Goal: Transaction & Acquisition: Download file/media

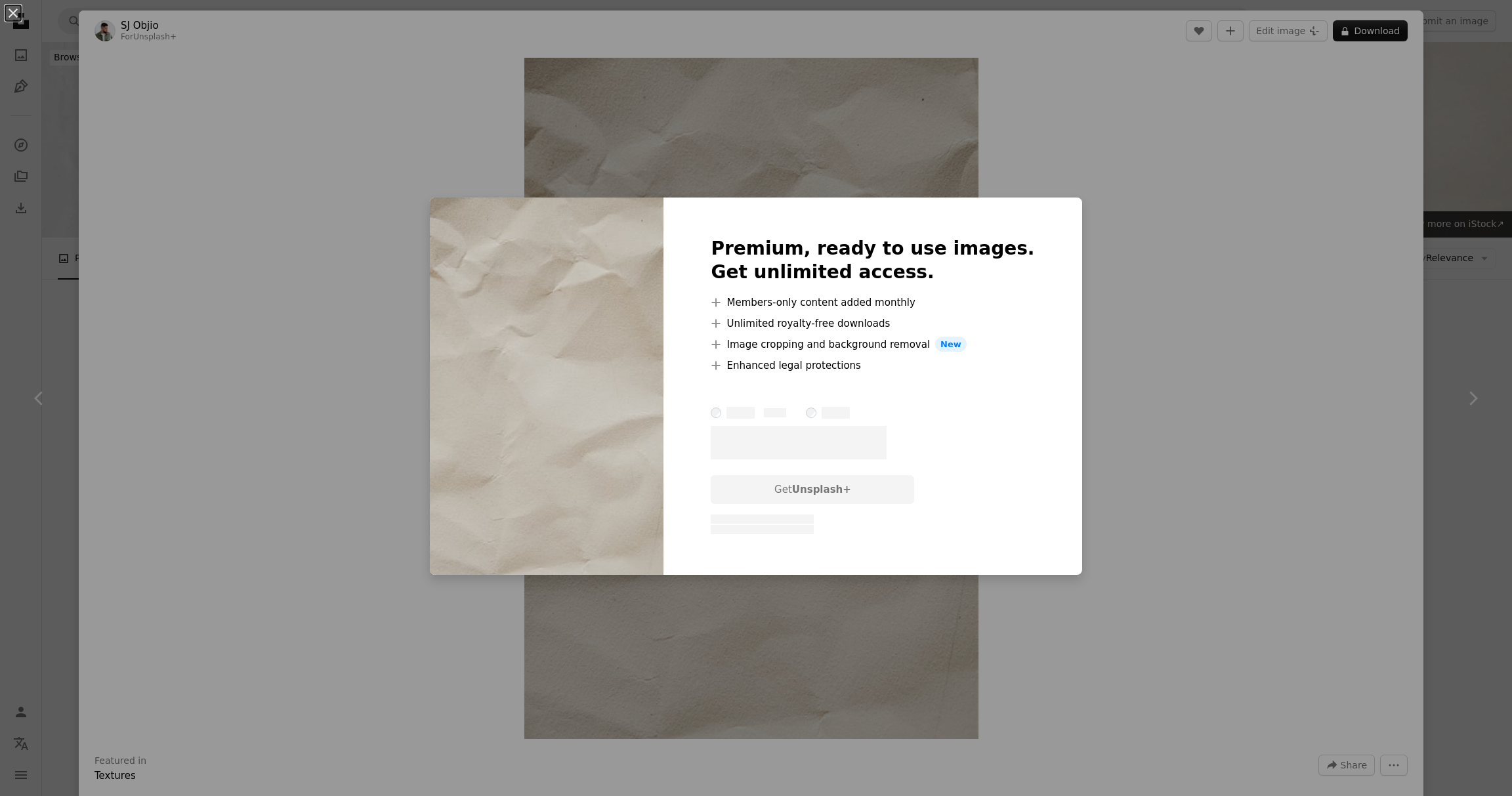
scroll to position [475, 0]
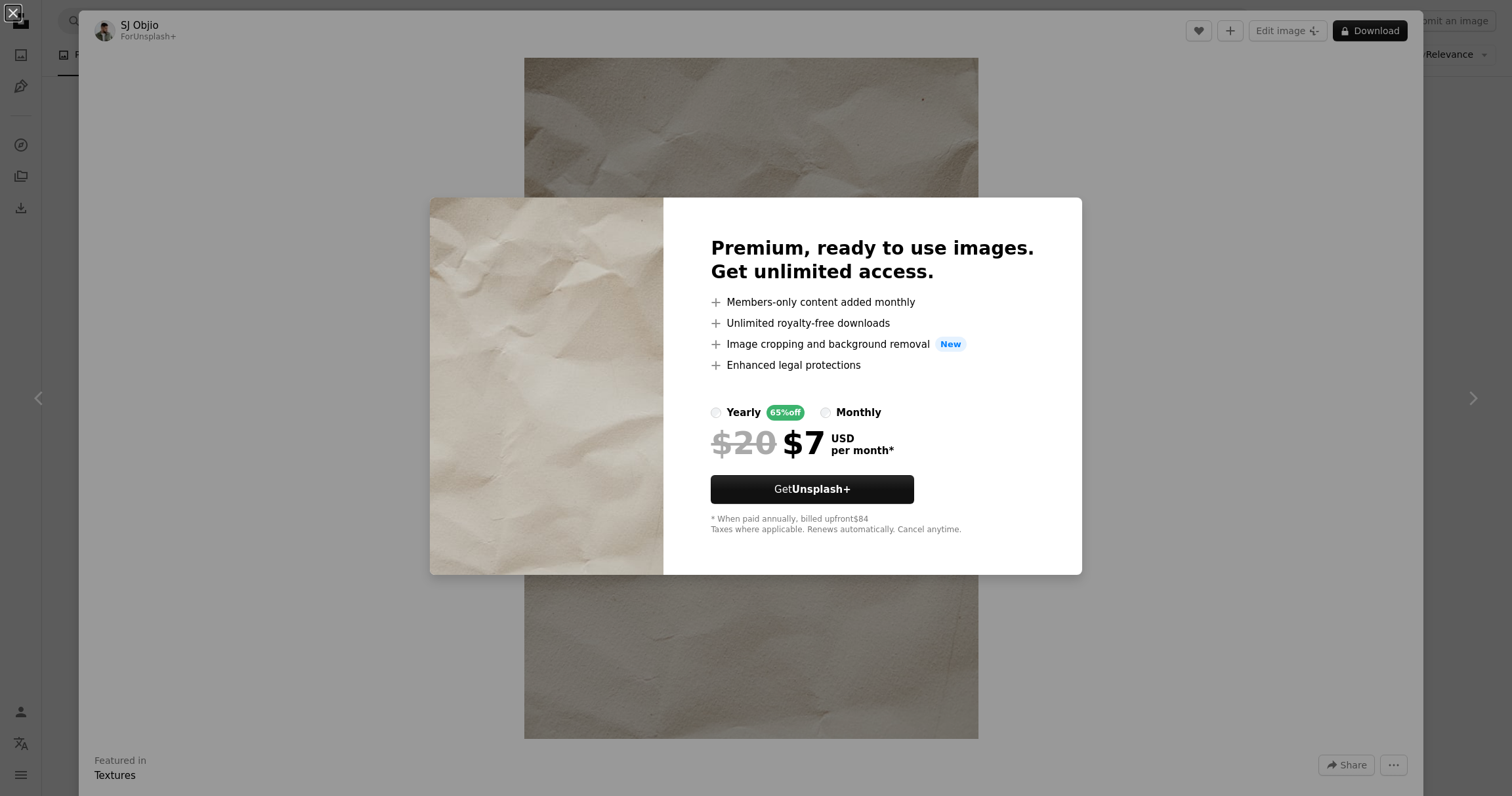
click at [1161, 402] on div "An X shape Premium, ready to use images. Get unlimited access. A plus sign Memb…" at bounding box center [756, 398] width 1512 height 796
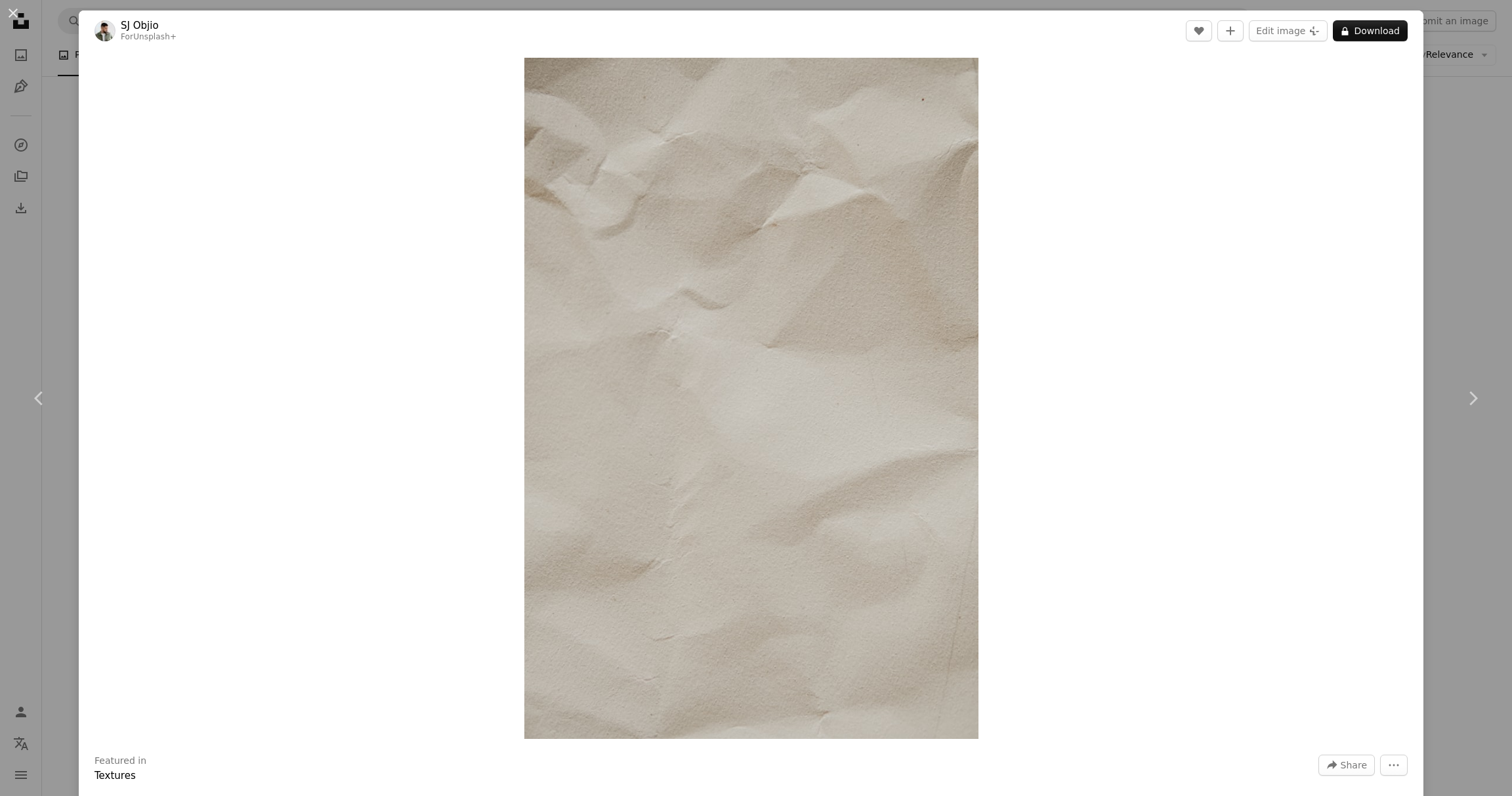
click at [1495, 310] on div "An X shape Chevron left Chevron right [PERSON_NAME] For Unsplash+ A heart A plu…" at bounding box center [756, 398] width 1512 height 796
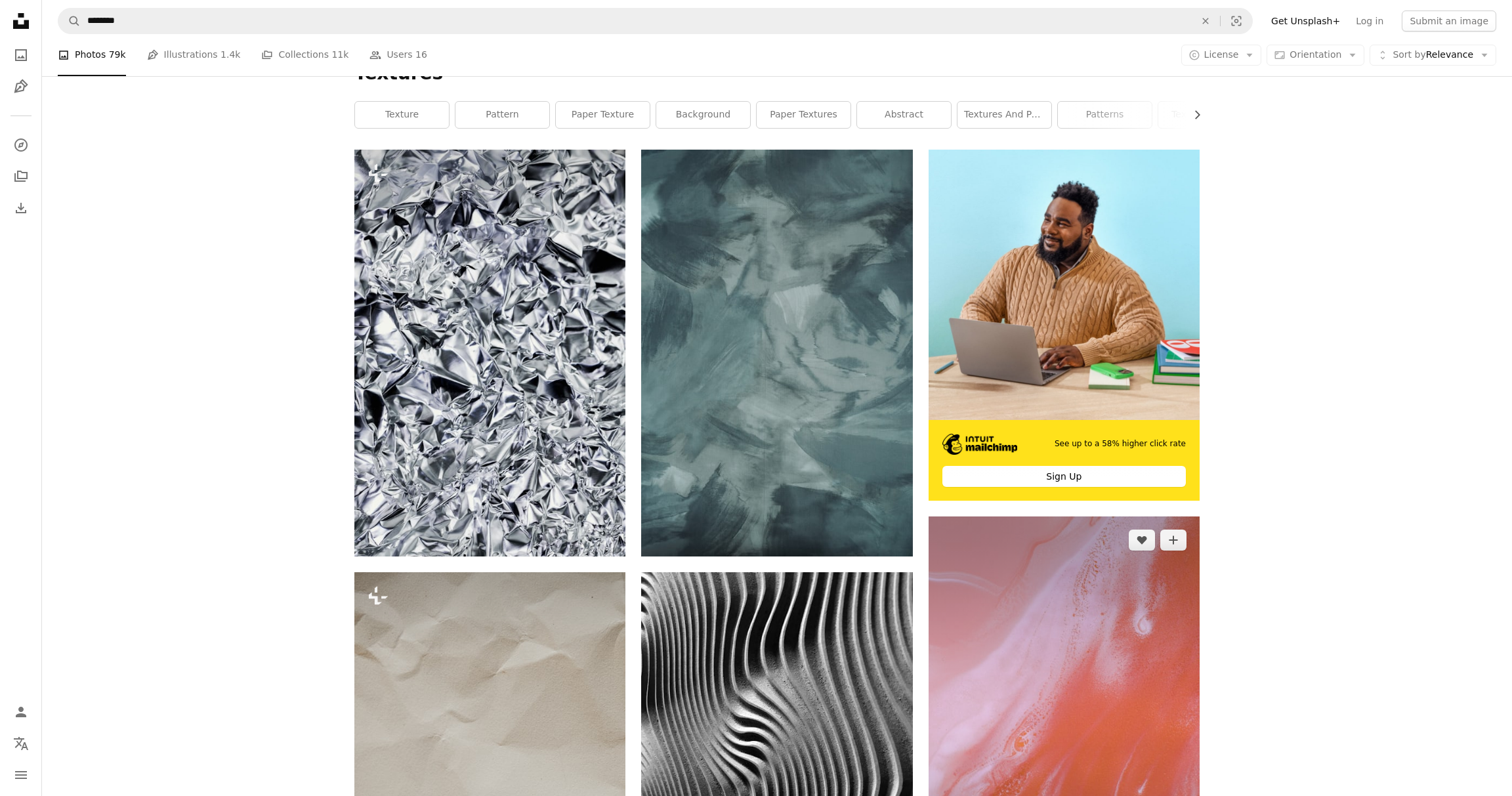
scroll to position [165, 0]
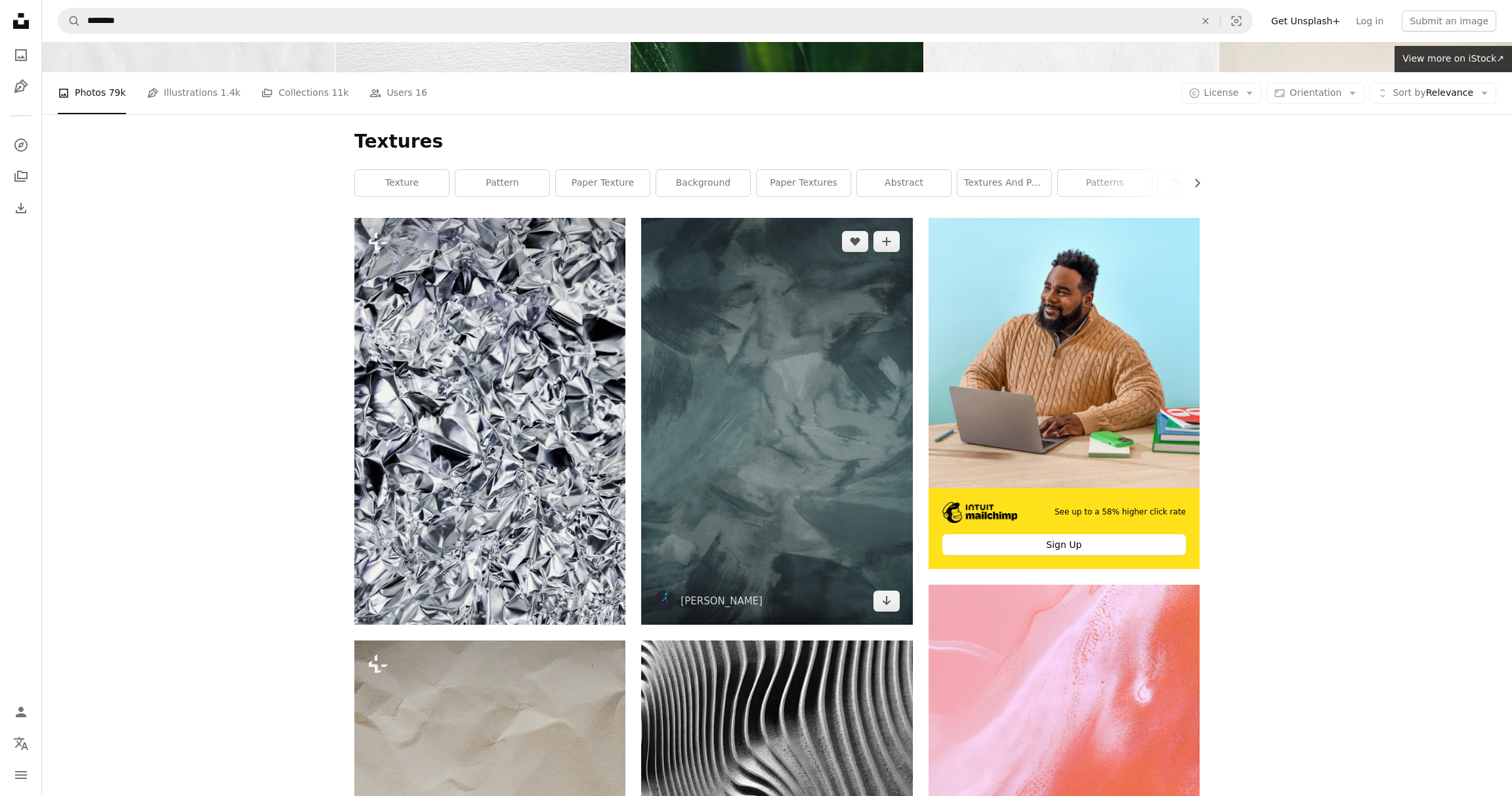
click at [736, 331] on img at bounding box center [776, 421] width 271 height 407
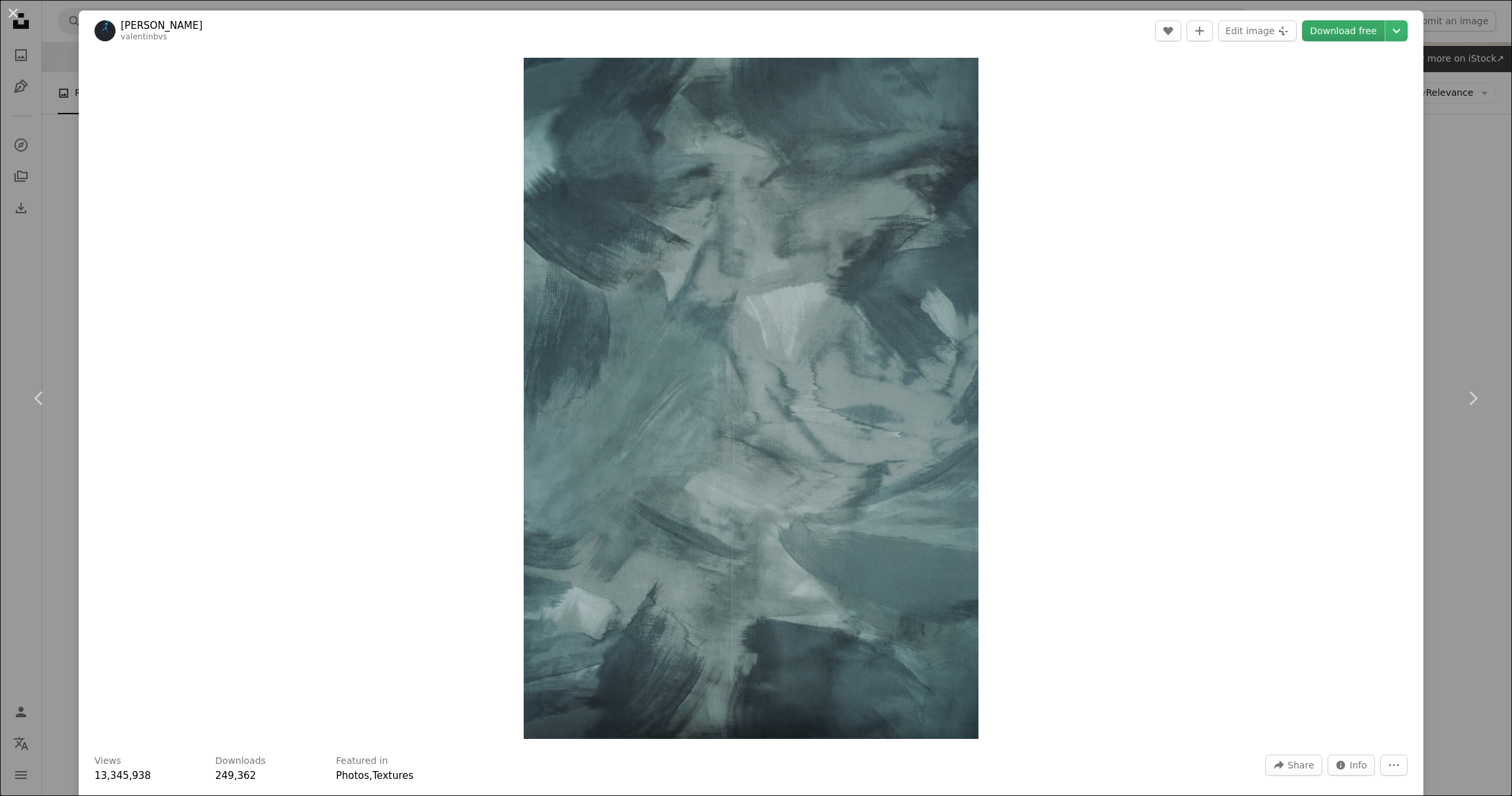
click at [1364, 35] on link "Download free" at bounding box center [1343, 31] width 83 height 21
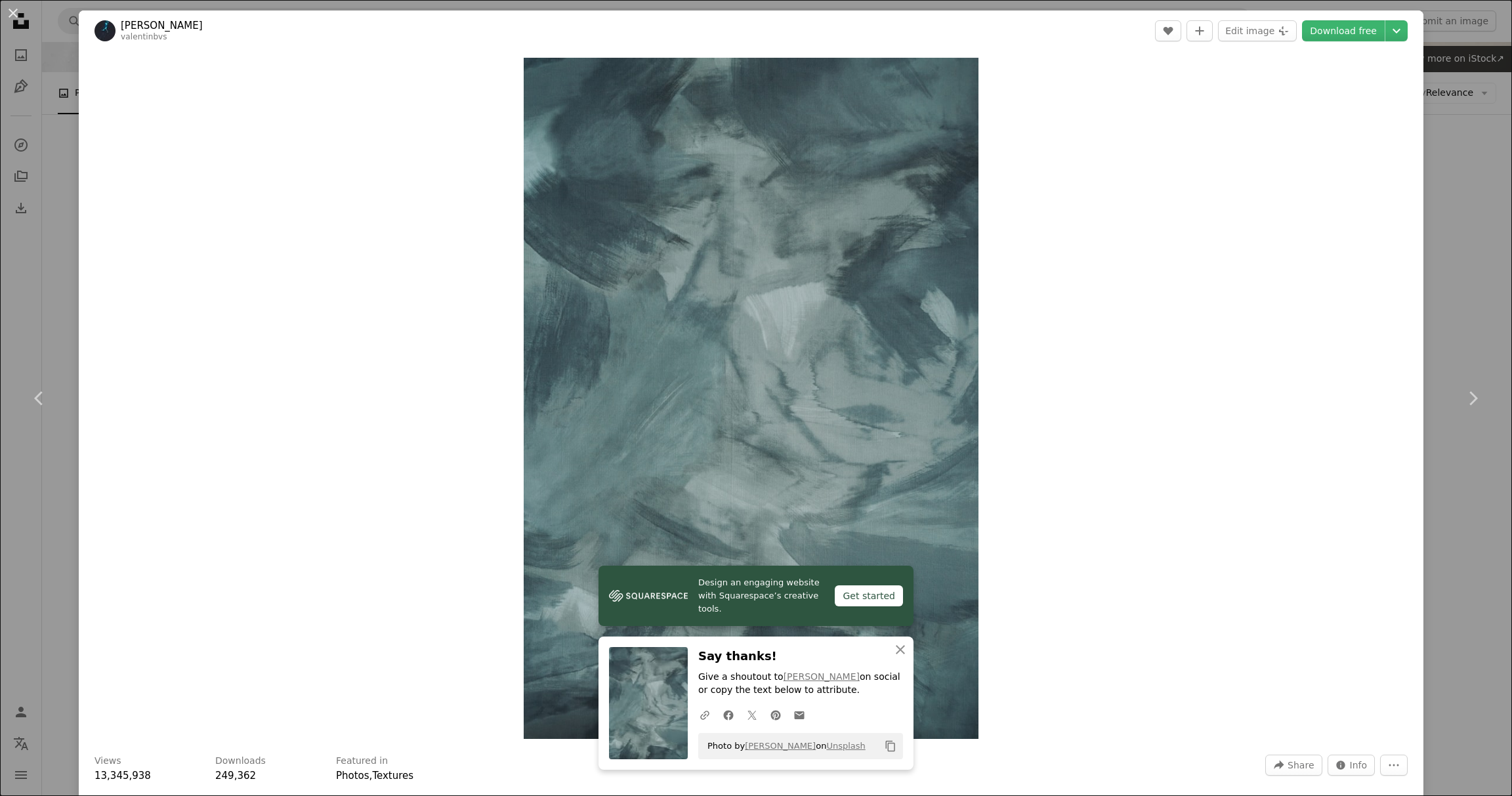
click at [1468, 250] on div "An X shape Chevron left Chevron right Design an engaging website with Squarespa…" at bounding box center [756, 398] width 1512 height 796
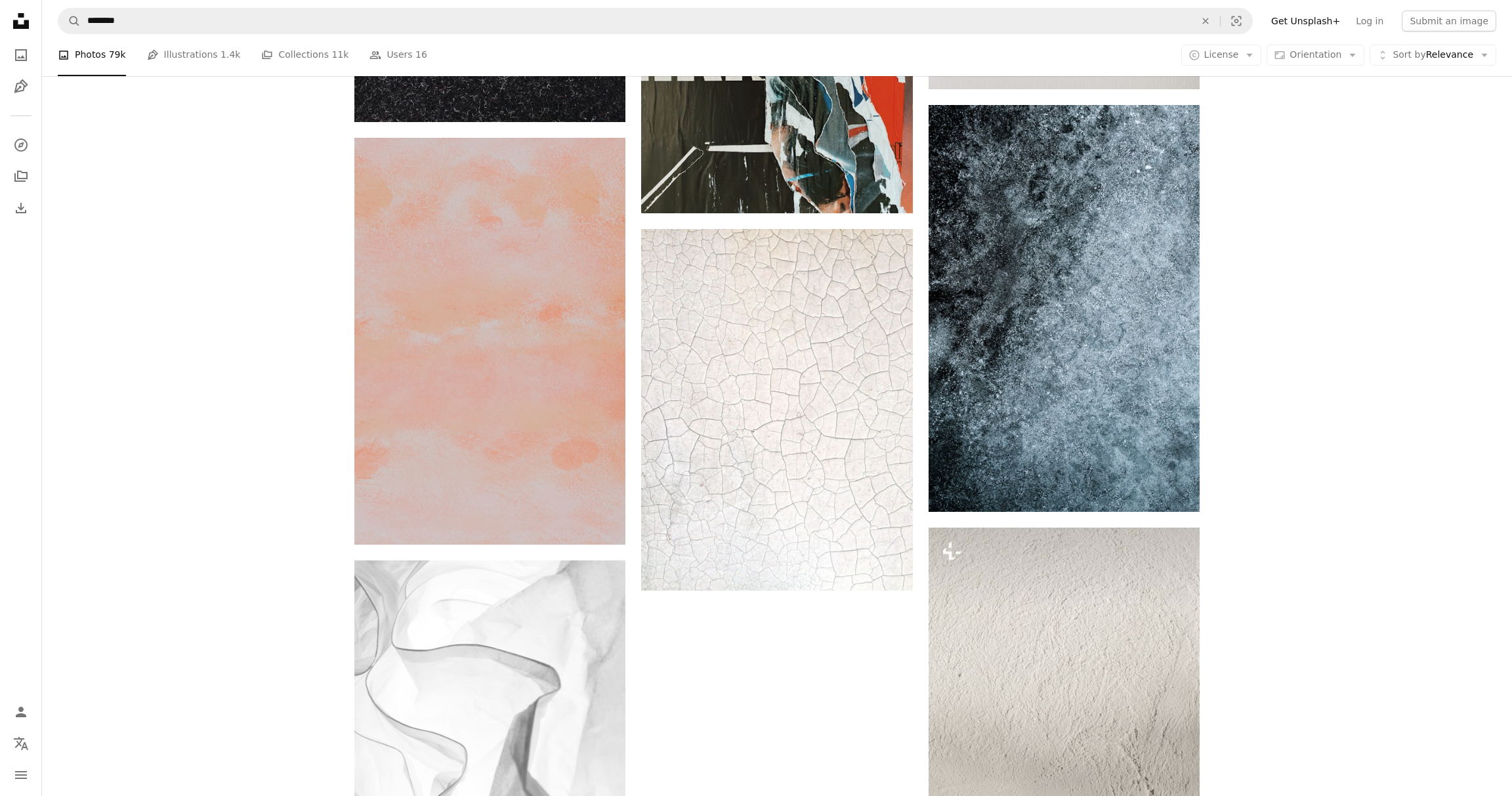
scroll to position [2123, 0]
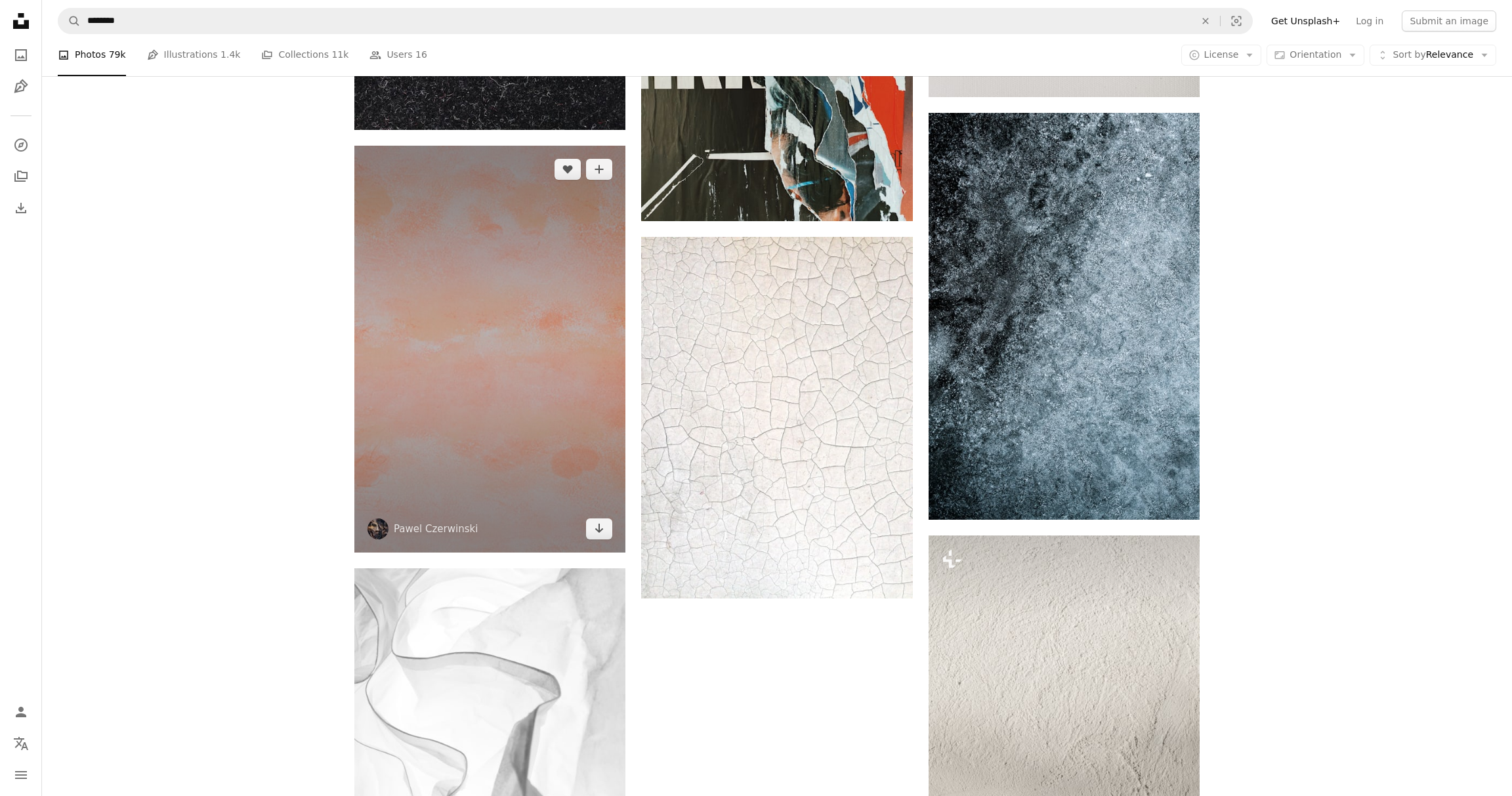
click at [581, 316] on img at bounding box center [489, 349] width 271 height 407
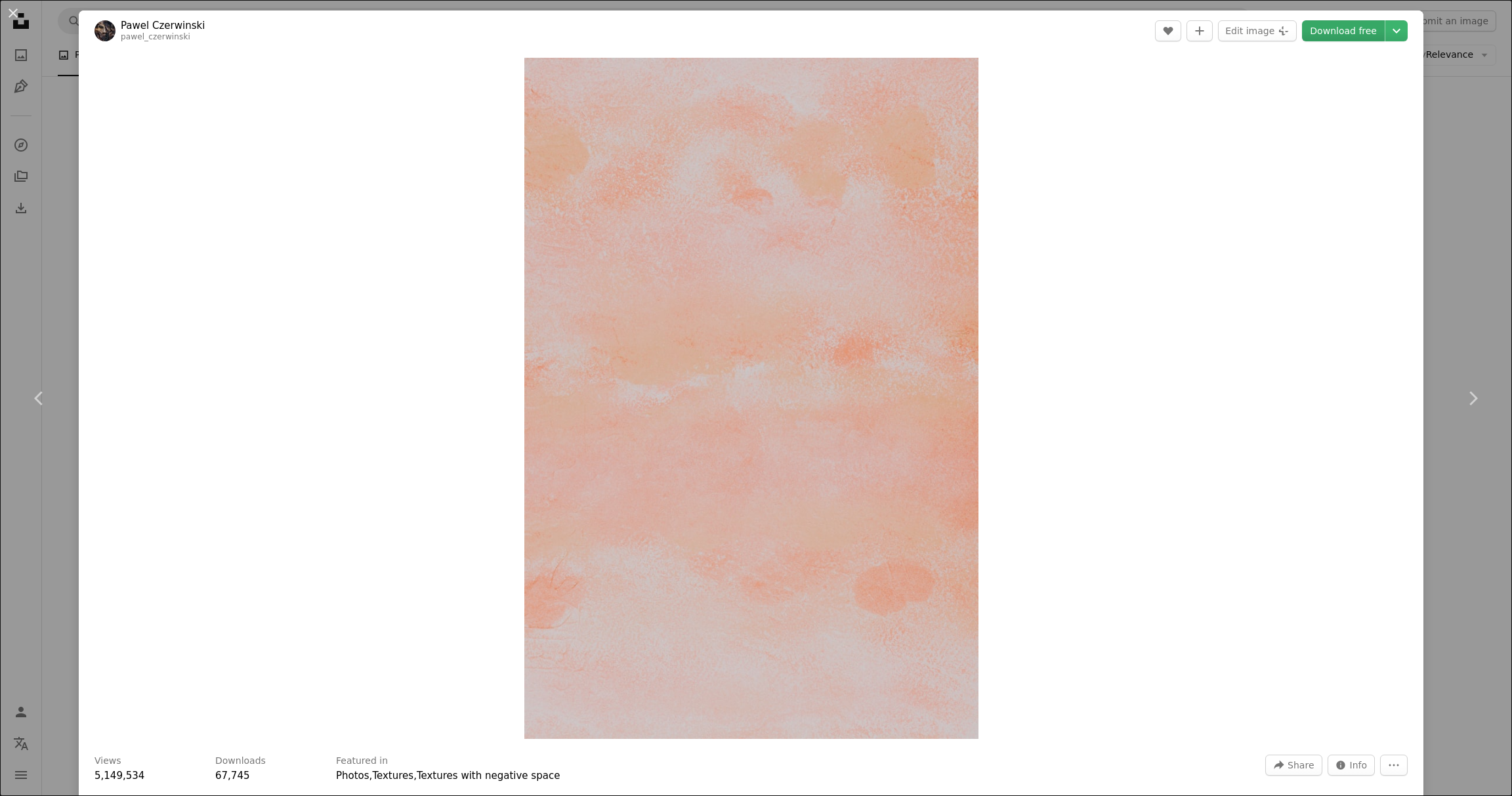
click at [1353, 35] on link "Download free" at bounding box center [1343, 31] width 83 height 21
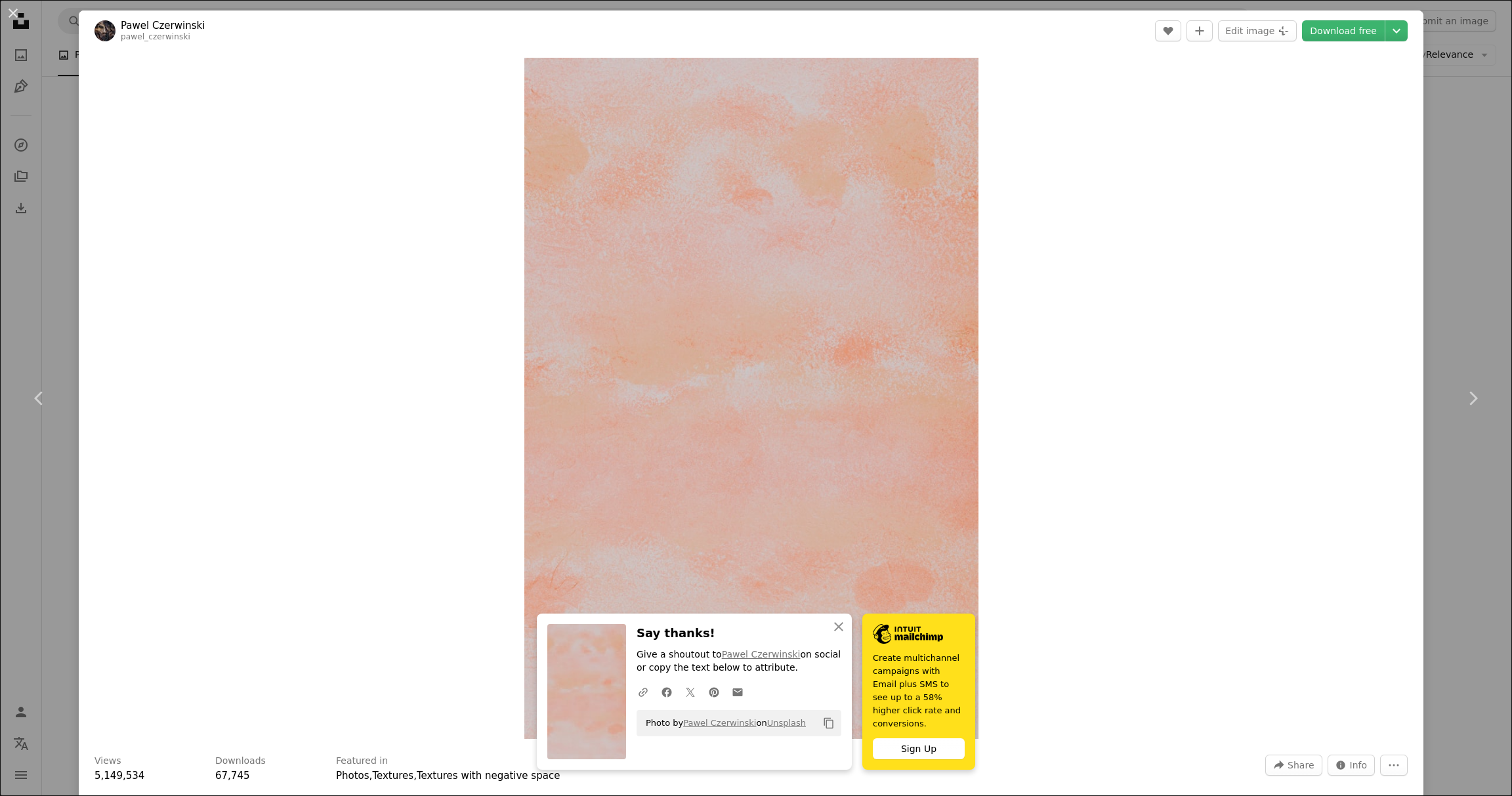
click at [1487, 238] on div "An X shape Chevron left Chevron right An X shape Close Say thanks! Give a shout…" at bounding box center [756, 398] width 1512 height 796
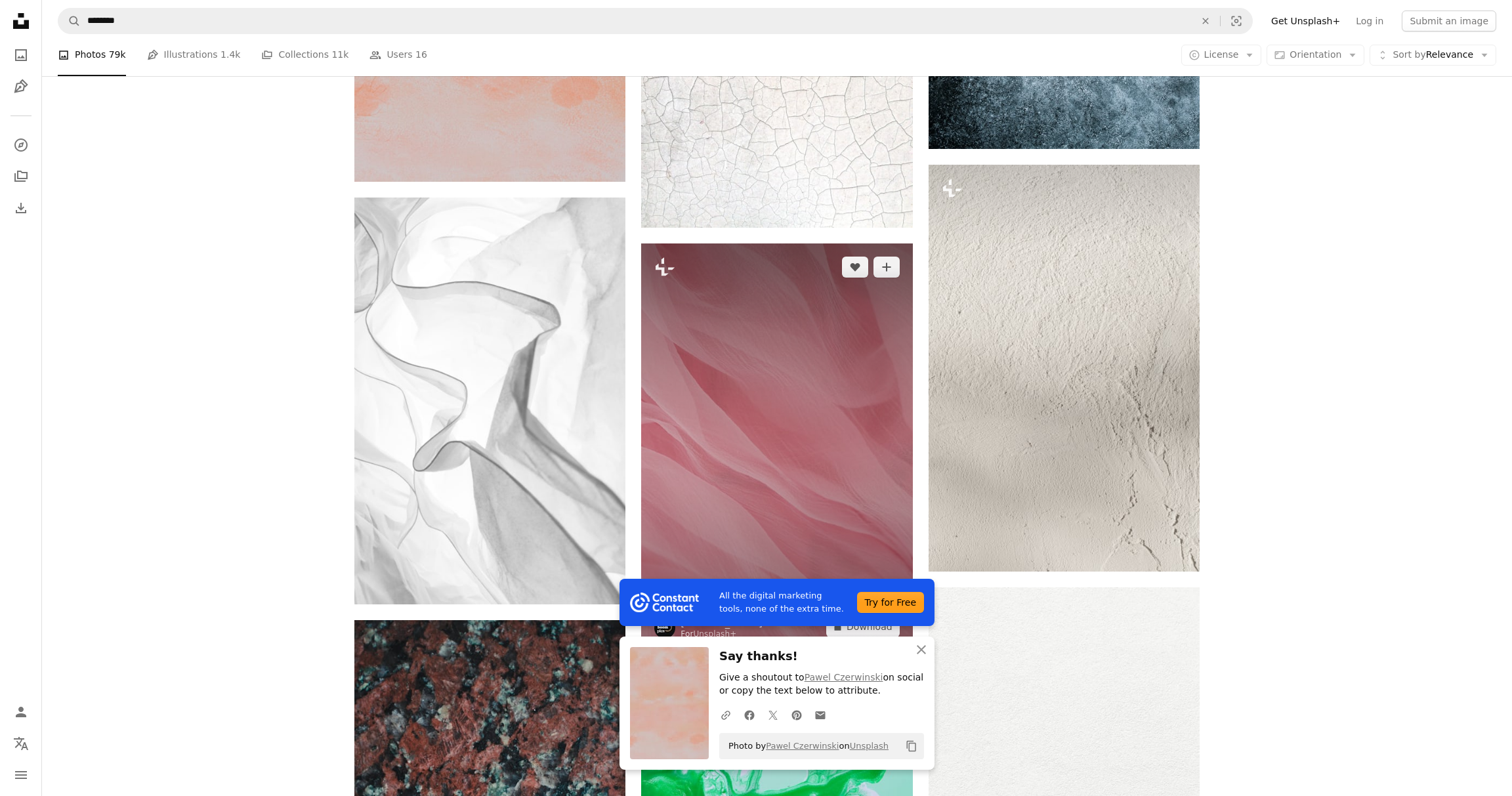
scroll to position [2535, 0]
